Goal: Information Seeking & Learning: Find specific page/section

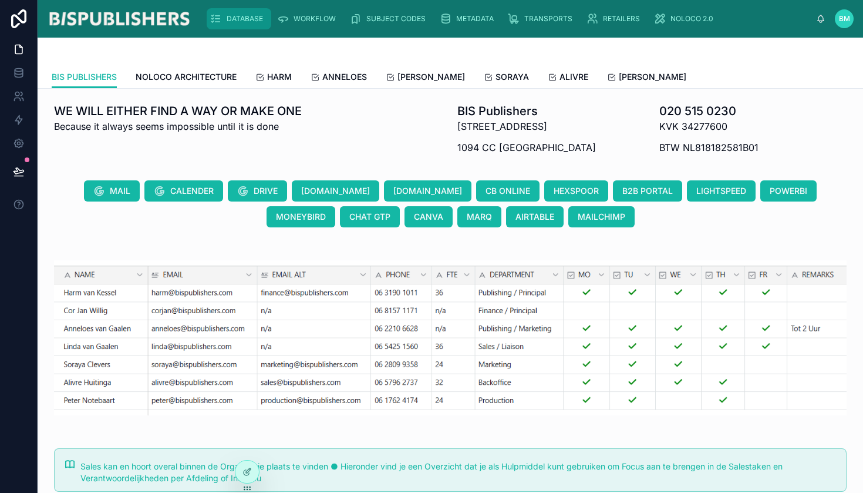
click at [242, 22] on span "DATABASE" at bounding box center [245, 18] width 36 height 9
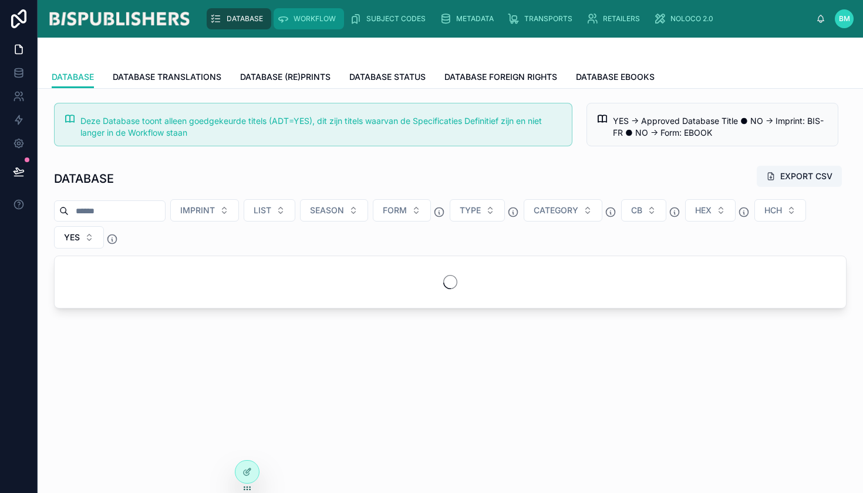
click at [289, 18] on div "WORKFLOW" at bounding box center [308, 18] width 63 height 19
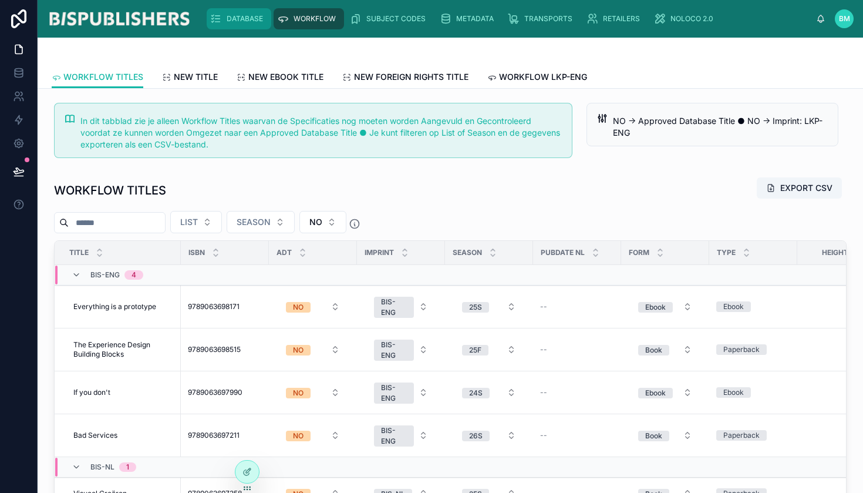
click at [239, 28] on div "DATABASE" at bounding box center [239, 18] width 58 height 19
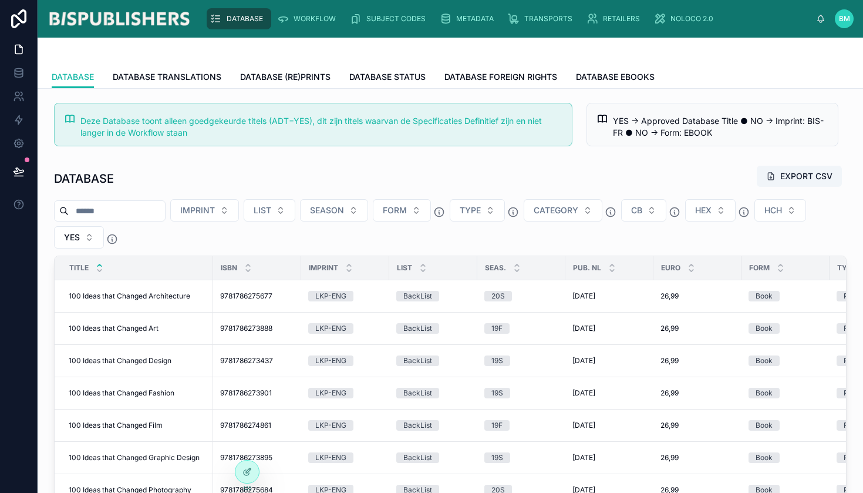
click at [135, 206] on input "text" at bounding box center [117, 211] width 96 height 16
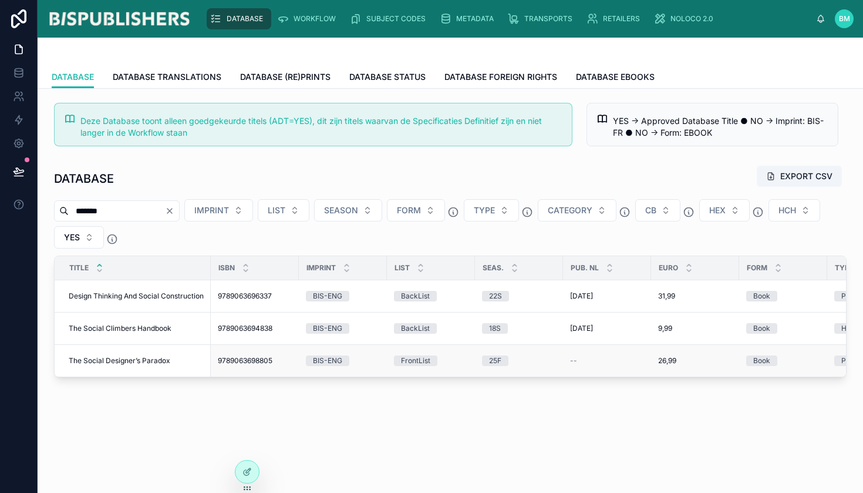
type input "******"
click at [134, 359] on span "The Social Designer’s Paradox" at bounding box center [120, 360] width 102 height 9
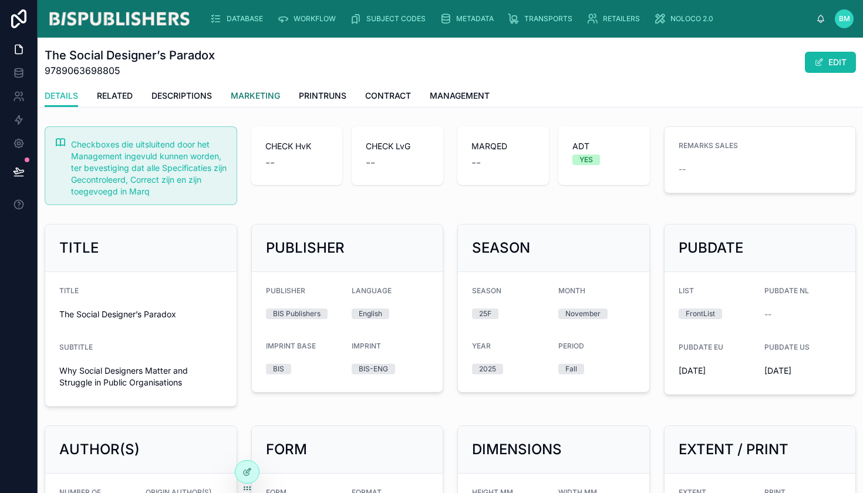
click at [251, 96] on span "MARKETING" at bounding box center [255, 96] width 49 height 12
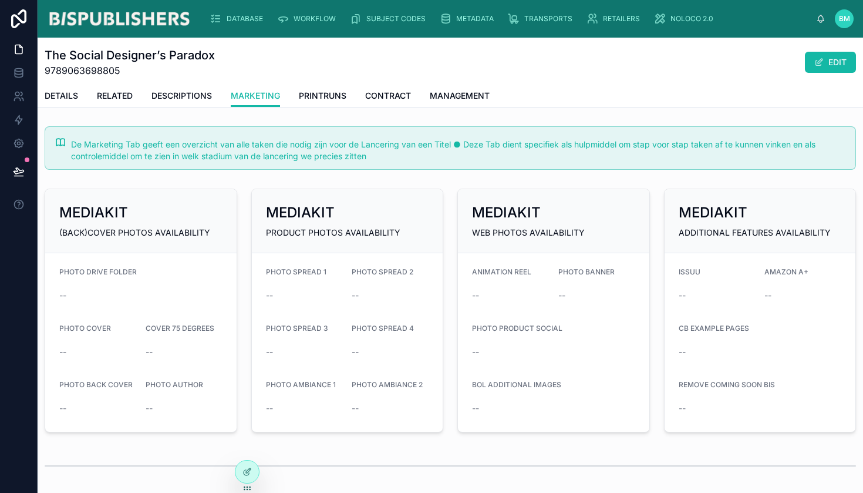
scroll to position [127, 0]
